Goal: Information Seeking & Learning: Check status

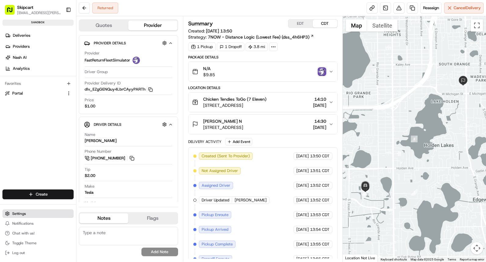
click at [13, 214] on span "Settings" at bounding box center [19, 213] width 14 height 5
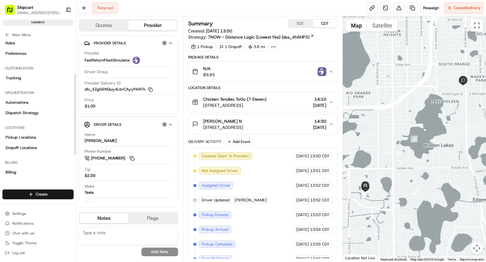
scroll to position [101, 0]
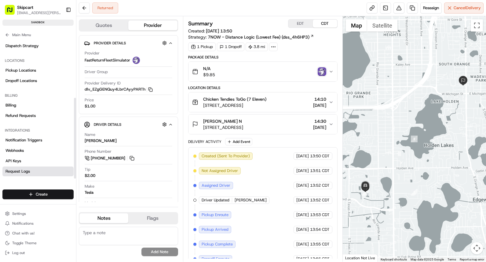
click at [30, 171] on link "Request Logs" at bounding box center [37, 171] width 71 height 10
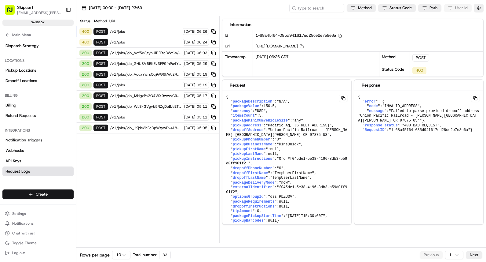
click at [138, 34] on div "400 POST /v1/jobs [DATE] 06:26" at bounding box center [147, 31] width 143 height 11
click at [132, 43] on span "/v1/jobs" at bounding box center [145, 42] width 71 height 5
click at [120, 41] on span "/v1/jobs" at bounding box center [145, 42] width 71 height 5
click at [133, 126] on span "/v1/jobs/job_JKjdc2hEcDpWtywBv4L8sH/autodispatch" at bounding box center [145, 127] width 71 height 5
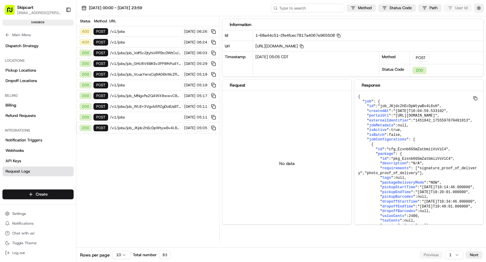
click at [313, 12] on input at bounding box center [307, 8] width 73 height 9
paste input "ed2bbb4-87ef-4221-83fb-64d66c386cd7"
type input "ed2bbb4-87ef-4221-83fb-64d66c386cd7"
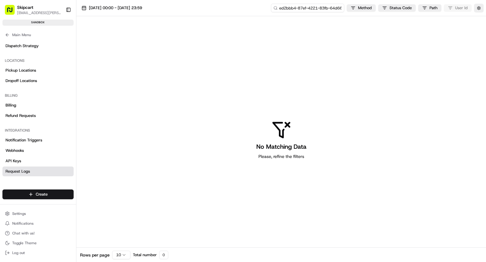
click at [317, 9] on input "ed2bbb4-87ef-4221-83fb-64d66c386cd7" at bounding box center [307, 8] width 73 height 9
